Goal: Check status: Check status

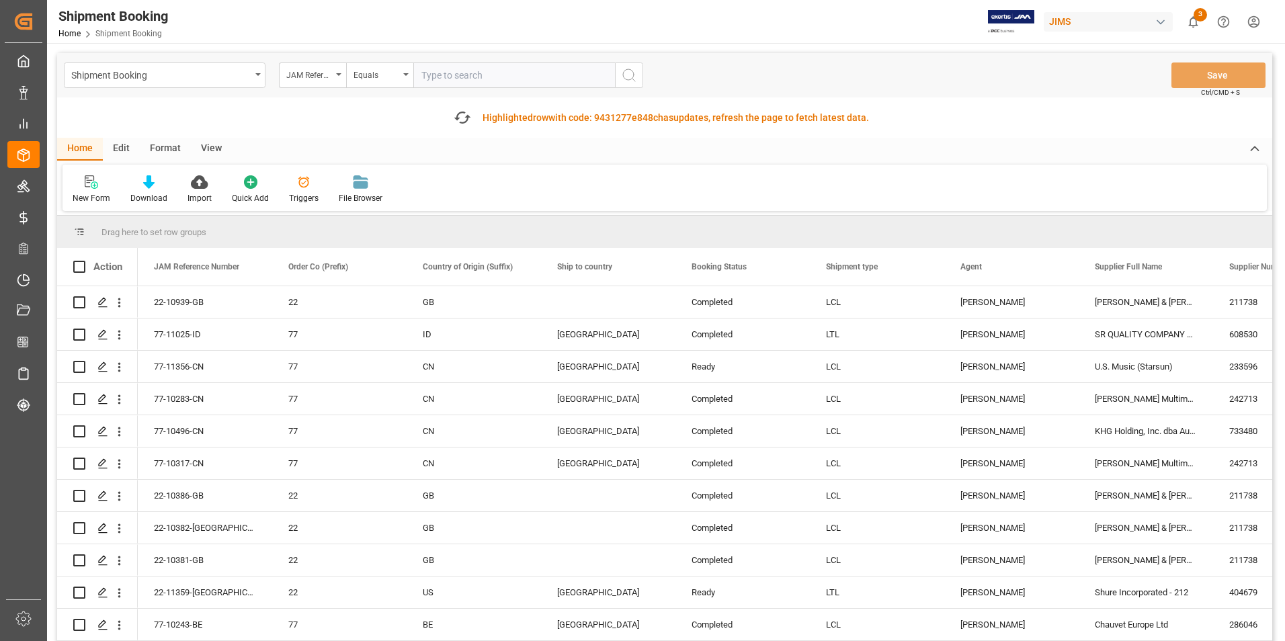
click at [470, 77] on input "text" at bounding box center [514, 76] width 202 height 26
paste input "22-10058-CN"
type input "22-10058-CN"
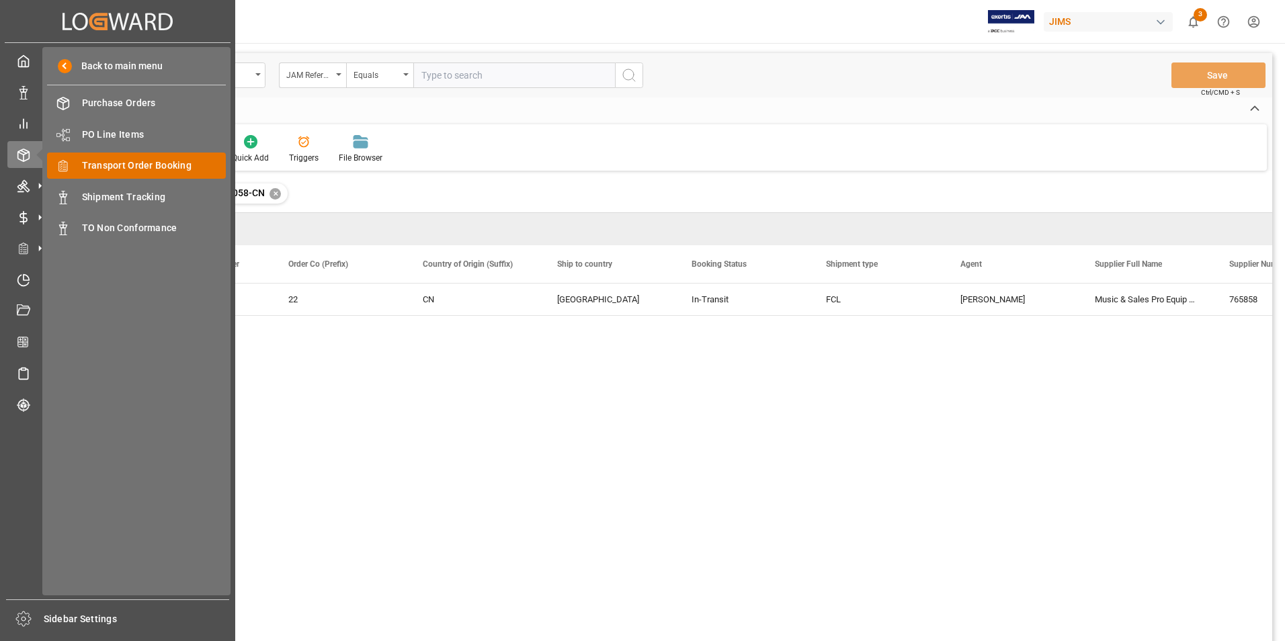
click at [141, 155] on div "Transport Order Booking Transport Order Booking" at bounding box center [136, 166] width 179 height 26
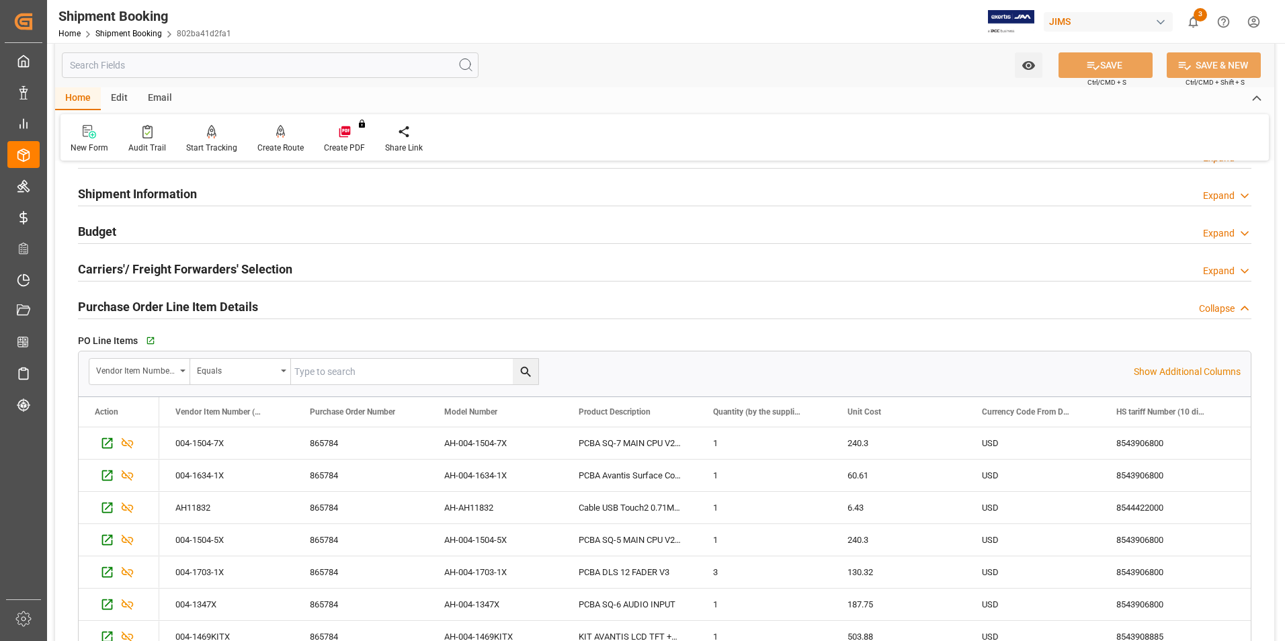
scroll to position [99, 0]
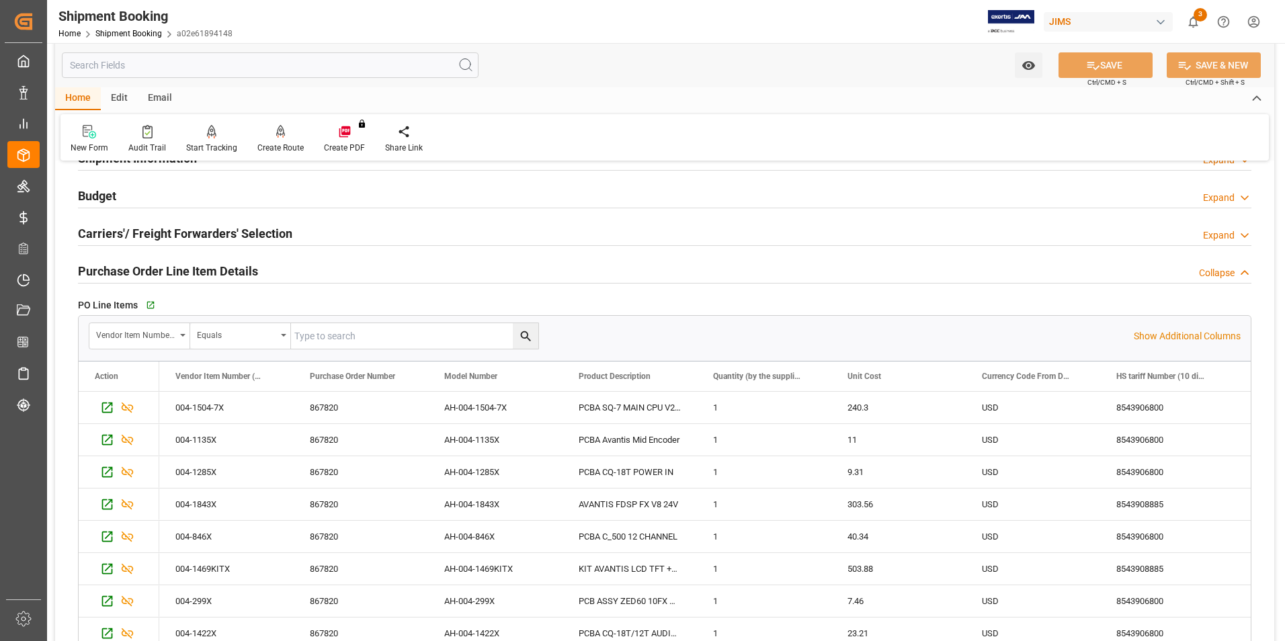
scroll to position [134, 0]
